Goal: Task Accomplishment & Management: Use online tool/utility

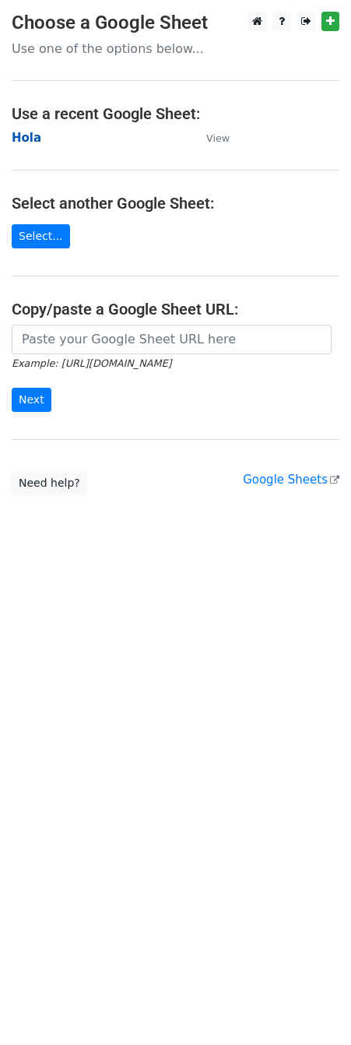
click at [26, 135] on strong "Hola" at bounding box center [27, 138] width 30 height 14
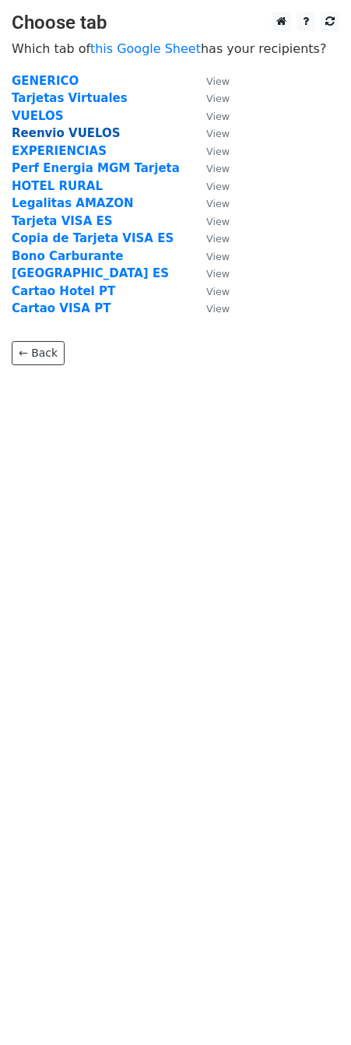
click at [54, 127] on strong "Reenvio VUELOS" at bounding box center [66, 133] width 109 height 14
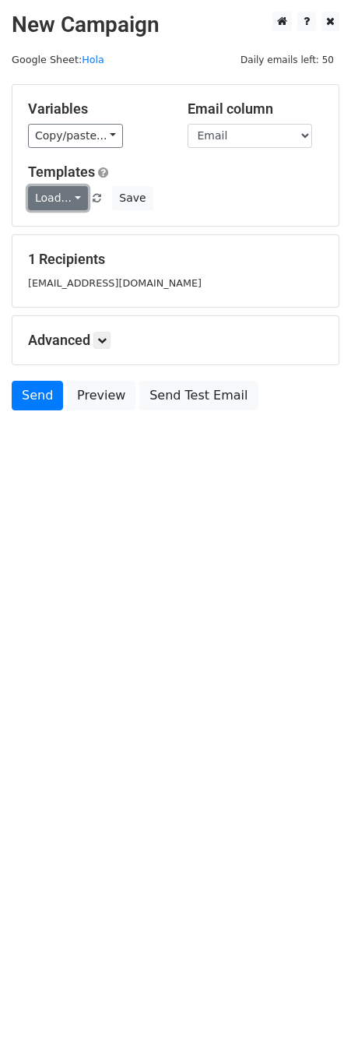
click at [68, 206] on link "Load..." at bounding box center [58, 198] width 60 height 24
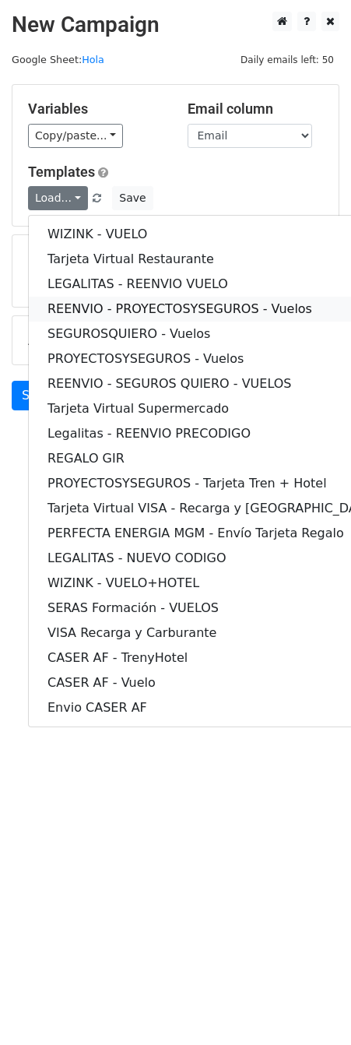
click at [103, 304] on link "REENVIO - PROYECTOSYSEGUROS - Vuelos" at bounding box center [212, 309] width 366 height 25
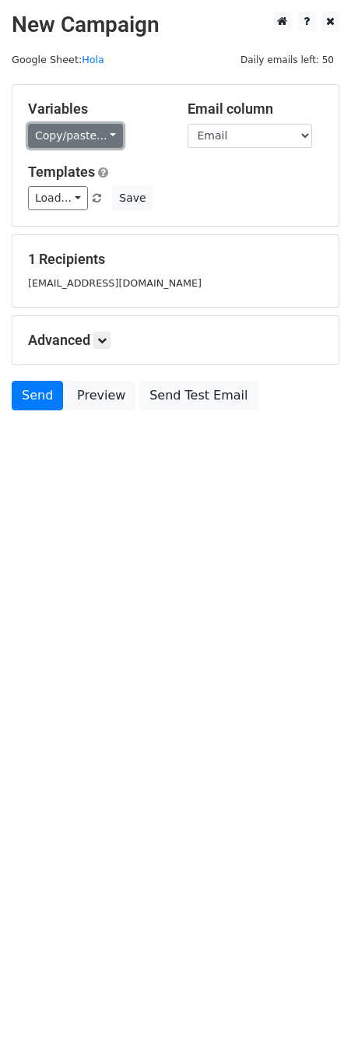
click at [87, 139] on link "Copy/paste..." at bounding box center [75, 136] width 95 height 24
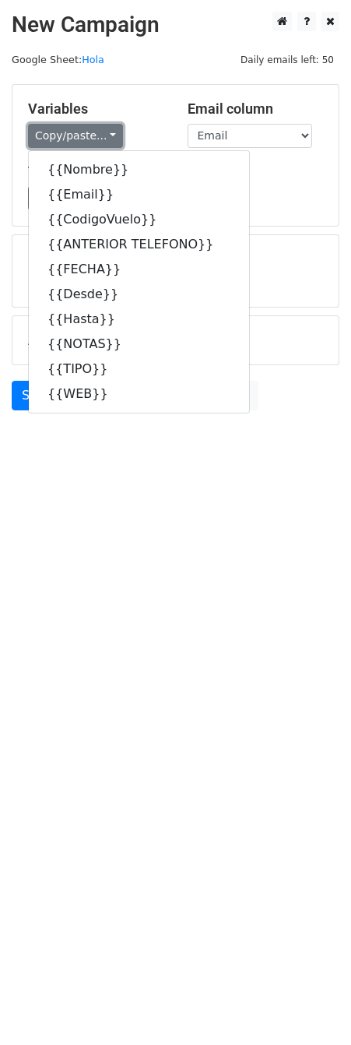
click at [87, 130] on link "Copy/paste..." at bounding box center [75, 136] width 95 height 24
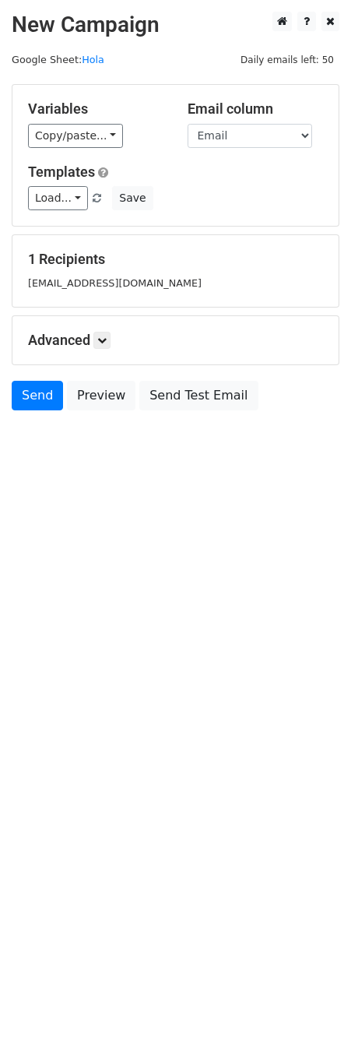
click at [164, 99] on div "Variables Copy/paste... {{Nombre}} {{Email}} {{CodigoVuelo}} {{ANTERIOR TELEFON…" at bounding box center [175, 155] width 326 height 141
click at [61, 199] on link "Load..." at bounding box center [58, 198] width 60 height 24
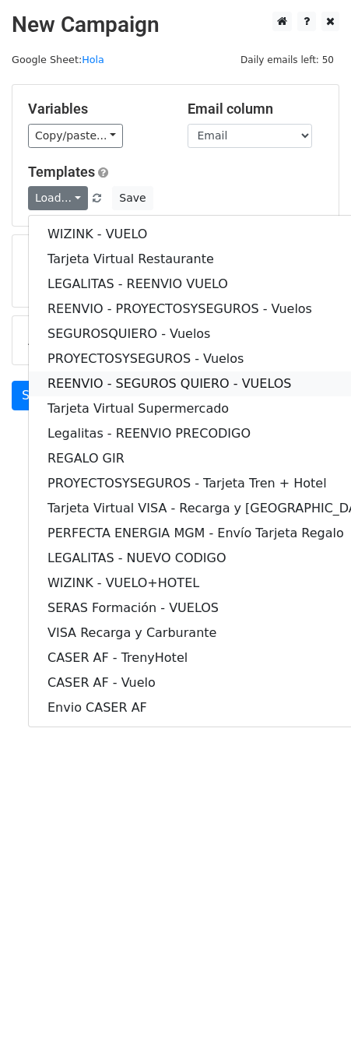
click at [99, 389] on link "REENVIO - SEGUROS QUIERO - VUELOS" at bounding box center [212, 383] width 366 height 25
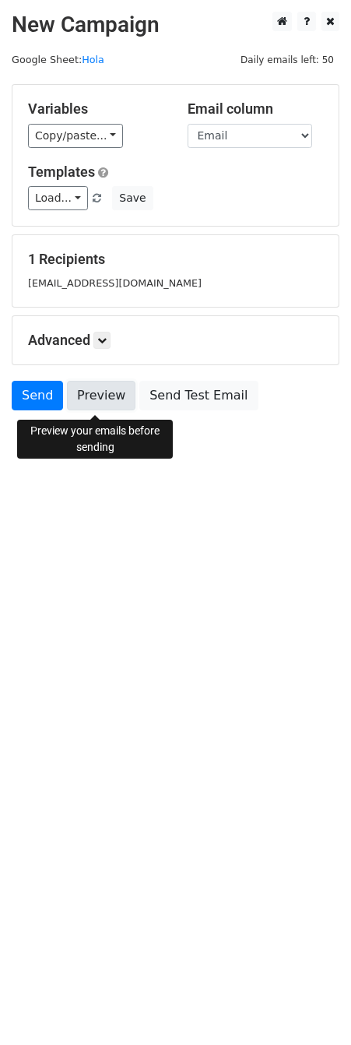
click at [101, 401] on link "Preview" at bounding box center [101, 396] width 68 height 30
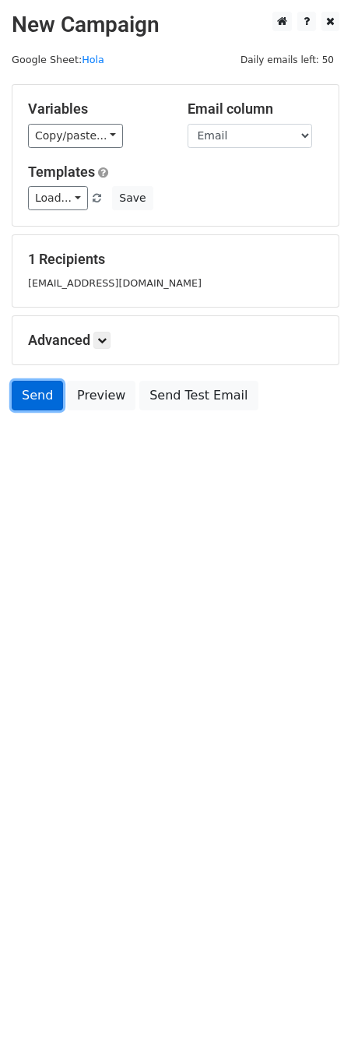
click at [49, 407] on link "Send" at bounding box center [37, 396] width 51 height 30
